Goal: Navigation & Orientation: Find specific page/section

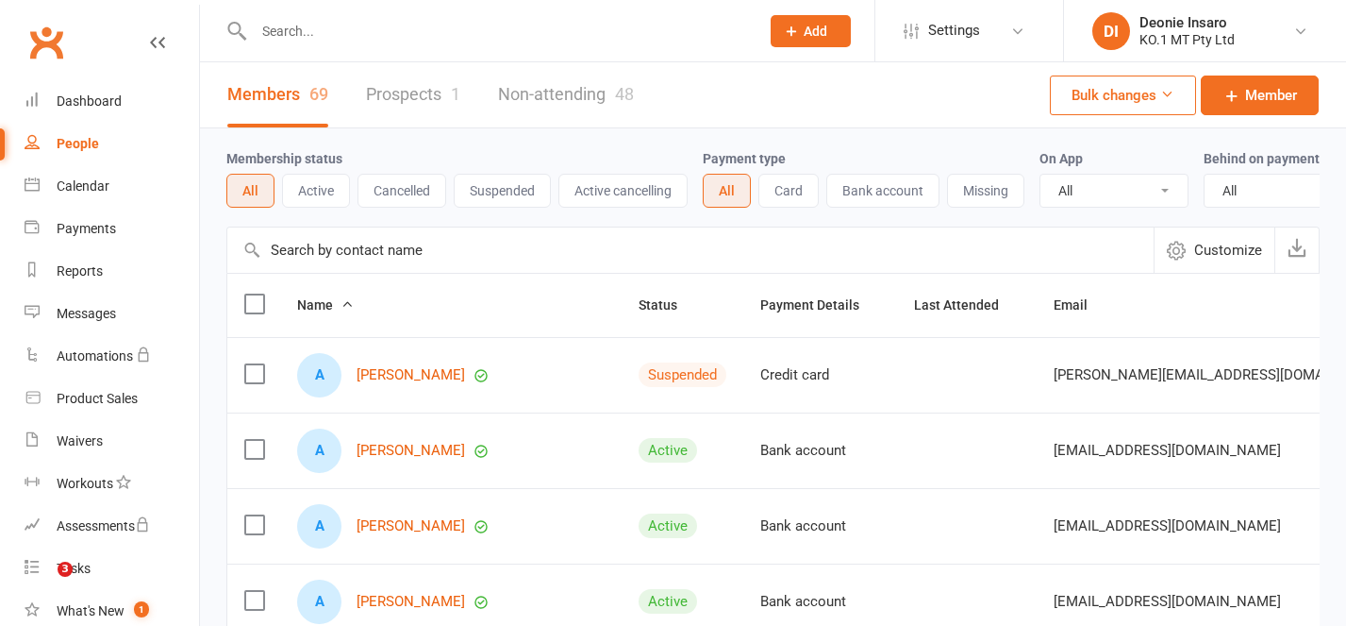
select select "100"
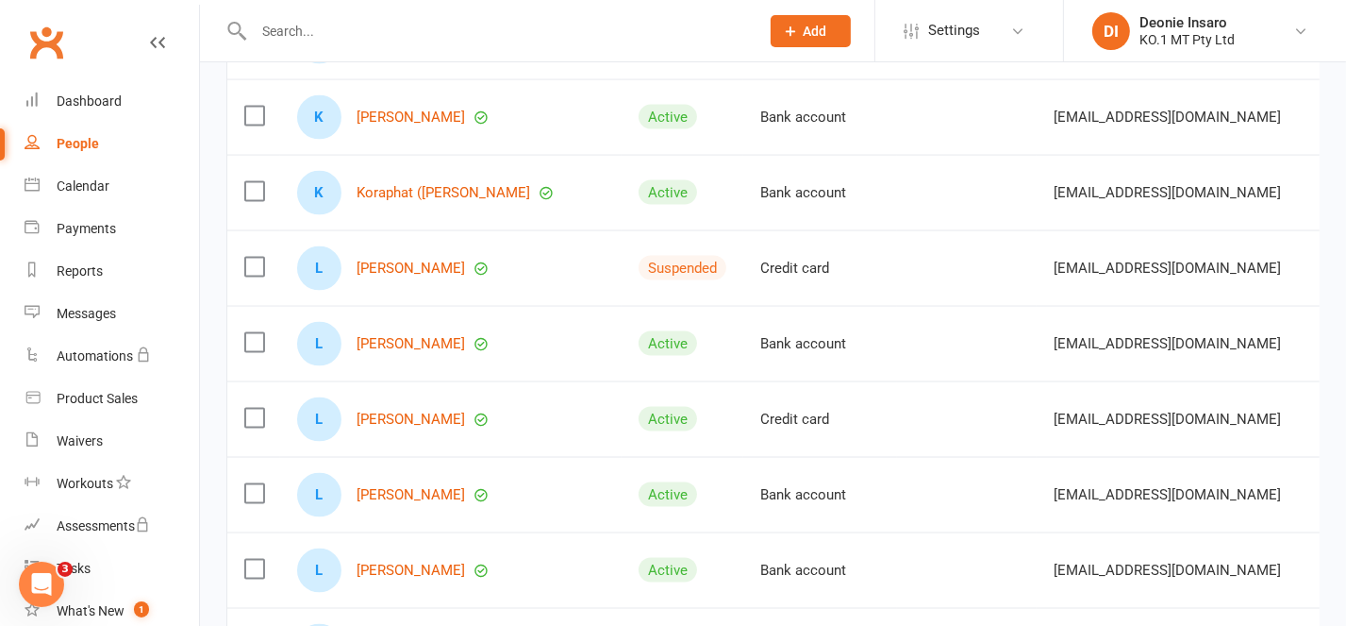
scroll to position [2893, 0]
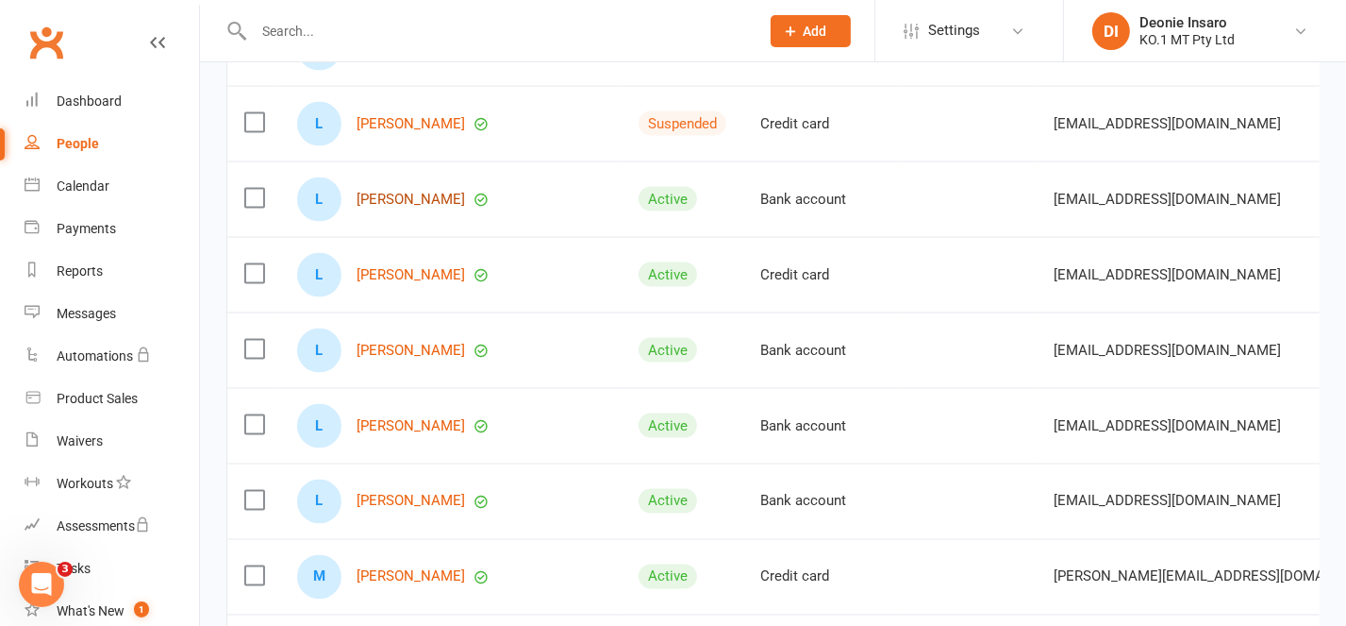
drag, startPoint x: 406, startPoint y: 212, endPoint x: 629, endPoint y: 358, distance: 266.7
click at [406, 208] on link "[PERSON_NAME]" at bounding box center [411, 200] width 109 height 16
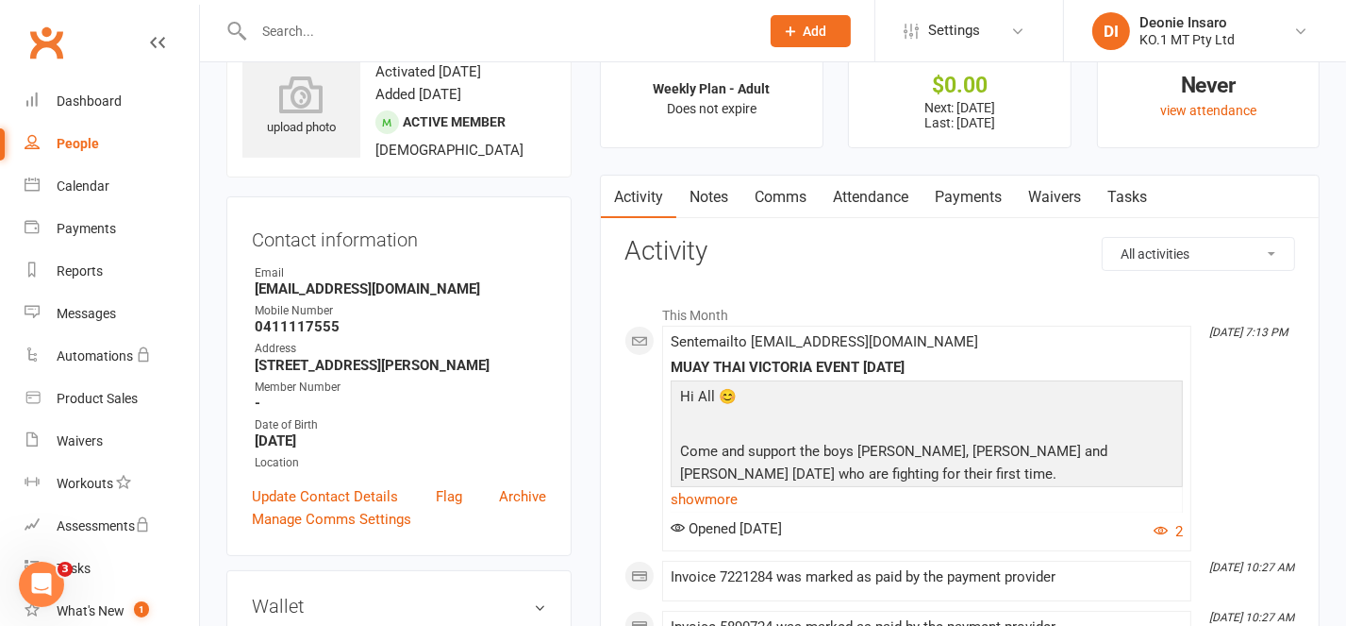
scroll to position [125, 0]
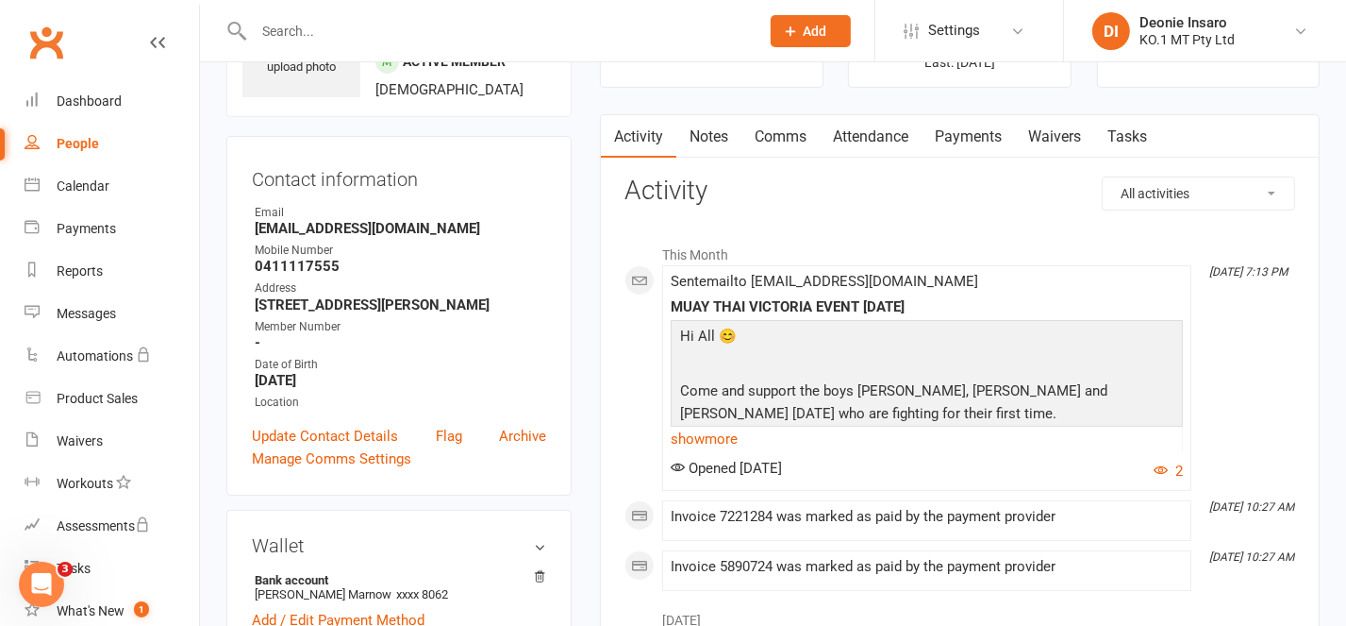
click at [76, 136] on div "People" at bounding box center [78, 143] width 42 height 15
select select "100"
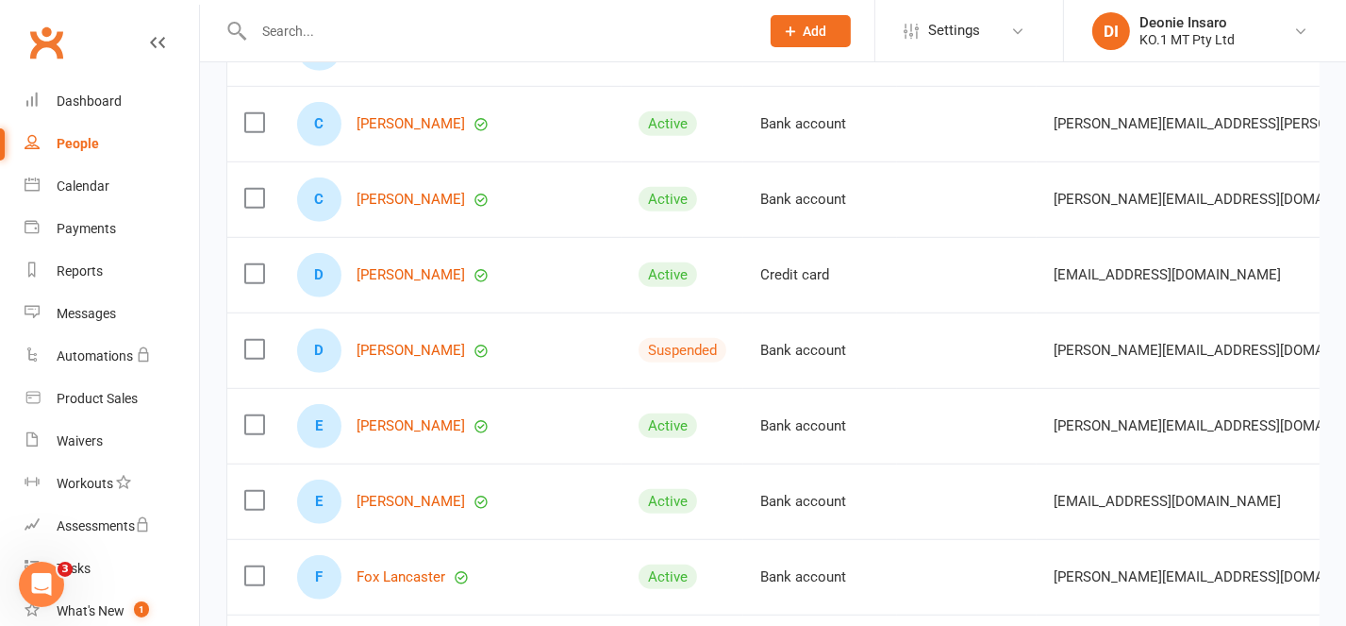
scroll to position [1132, 0]
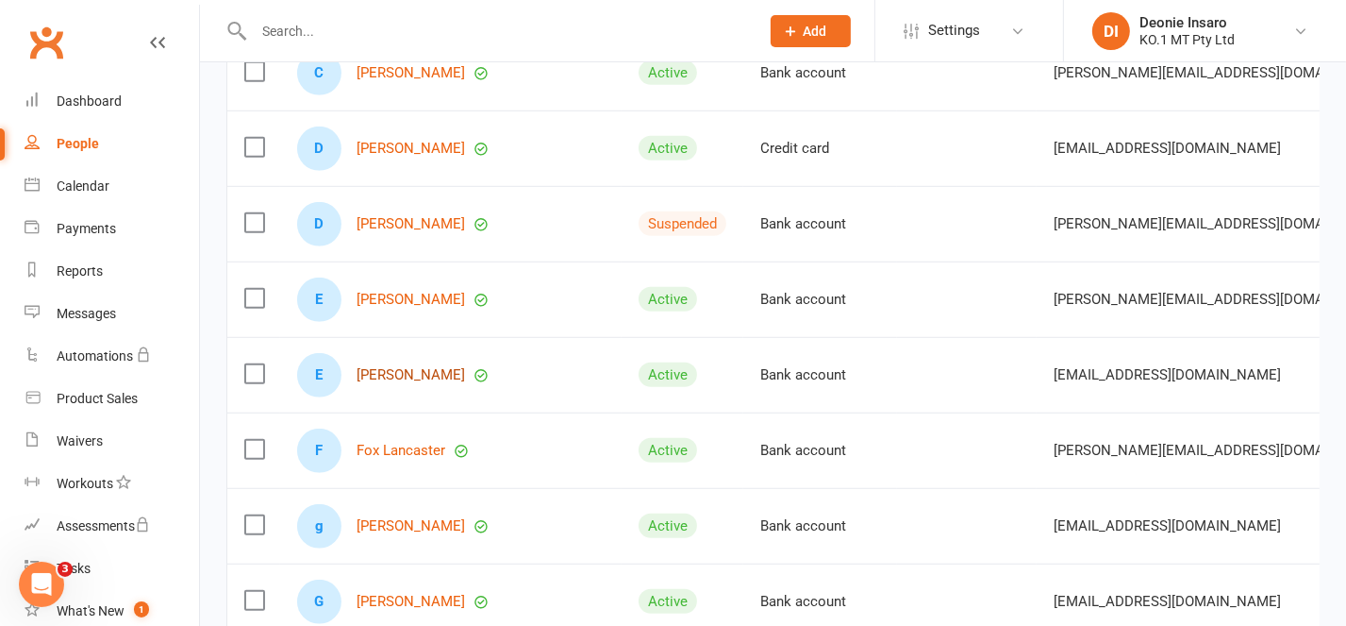
click at [413, 383] on link "[PERSON_NAME]" at bounding box center [411, 375] width 109 height 16
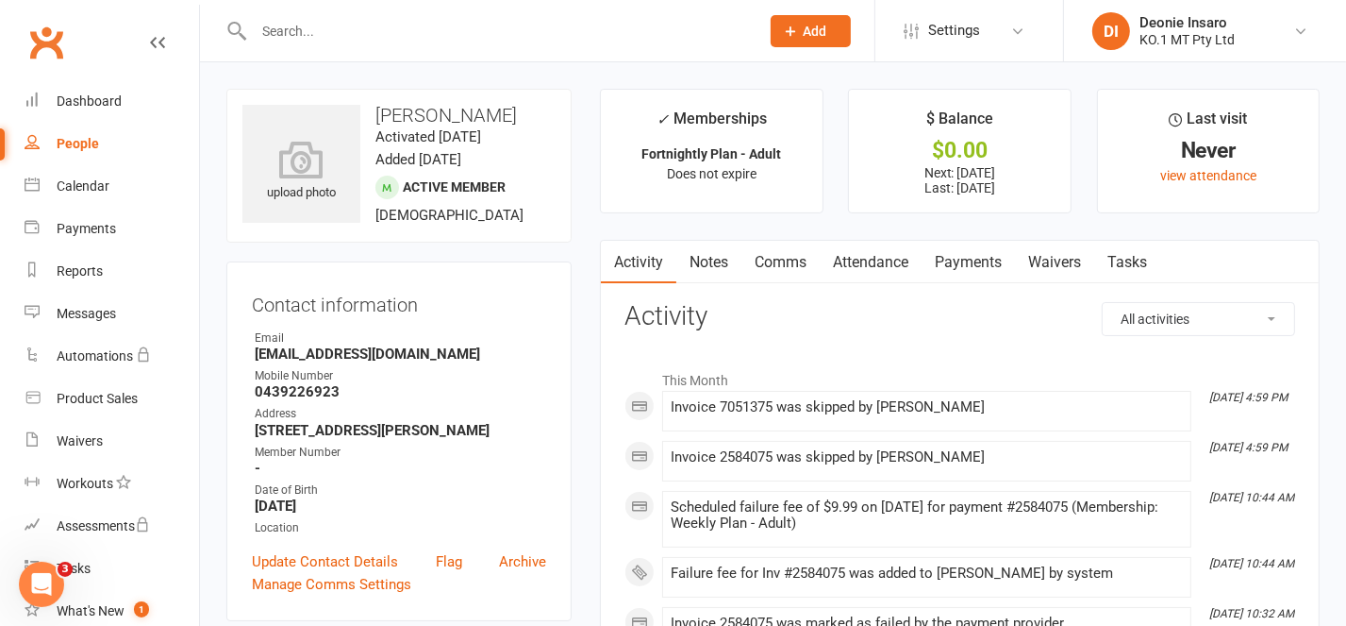
scroll to position [125, 0]
